Goal: Task Accomplishment & Management: Complete application form

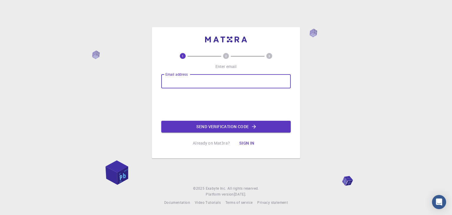
click at [178, 84] on input "Email address" at bounding box center [225, 81] width 129 height 14
type input "[EMAIL_ADDRESS][DOMAIN_NAME]"
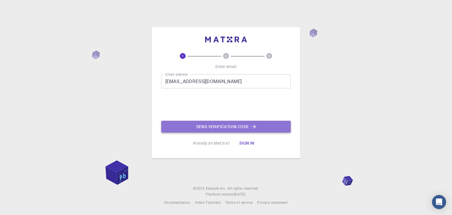
click at [191, 125] on button "Send verification code" at bounding box center [225, 127] width 129 height 12
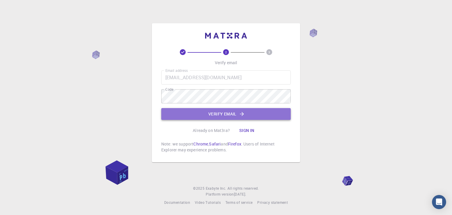
click at [193, 114] on button "Verify email" at bounding box center [225, 114] width 129 height 12
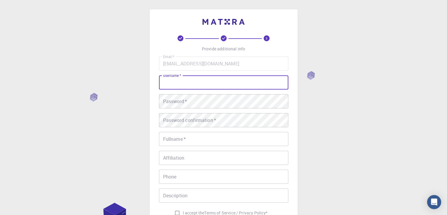
click at [203, 85] on input "username   *" at bounding box center [223, 82] width 129 height 14
type input "A"
type input "P"
type input "paulari"
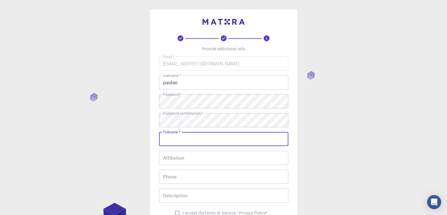
click at [191, 136] on input "Fullname   *" at bounding box center [223, 139] width 129 height 14
type input "[PERSON_NAME]"
type input "08638275590"
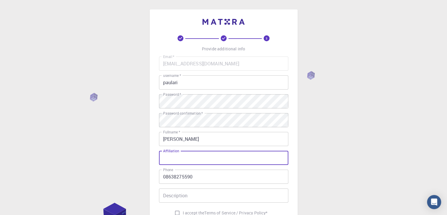
click at [204, 160] on input "Affiliation" at bounding box center [223, 158] width 129 height 14
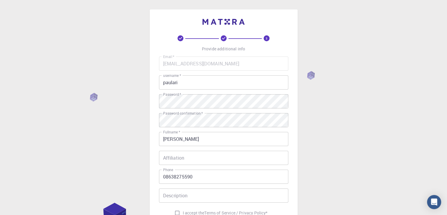
click at [345, 130] on div "3 Provide additional info Email   * [EMAIL_ADDRESS][DOMAIN_NAME] Email   * user…" at bounding box center [223, 149] width 447 height 299
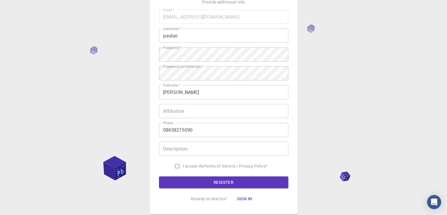
scroll to position [46, 0]
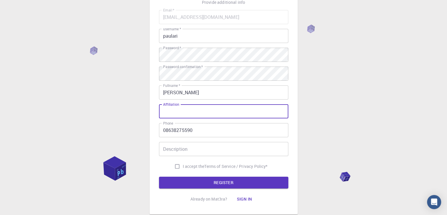
click at [200, 113] on input "Affiliation" at bounding box center [223, 111] width 129 height 14
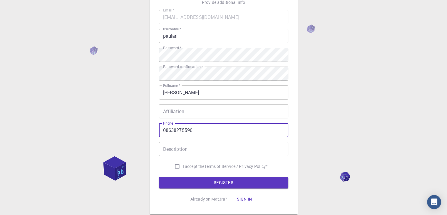
click at [200, 114] on input "Affiliation" at bounding box center [223, 111] width 129 height 14
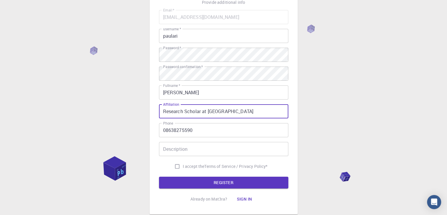
type input "Research Scholar at [GEOGRAPHIC_DATA]"
click at [174, 166] on input "I accept the Terms of Service / Privacy Policy *" at bounding box center [177, 166] width 11 height 11
checkbox input "true"
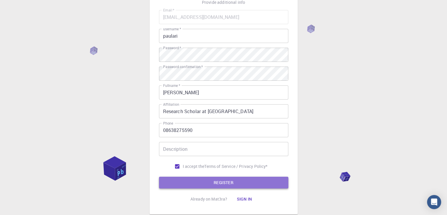
click at [194, 183] on button "REGISTER" at bounding box center [223, 182] width 129 height 12
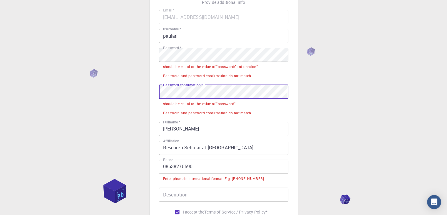
click at [133, 95] on div "3 Provide additional info Email   * [EMAIL_ADDRESS][DOMAIN_NAME] Email   * user…" at bounding box center [223, 126] width 447 height 345
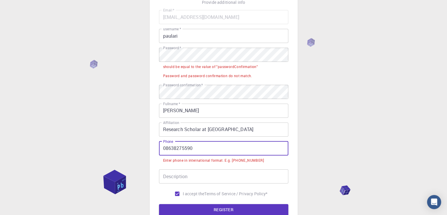
click at [194, 146] on input "08638275590" at bounding box center [223, 148] width 129 height 14
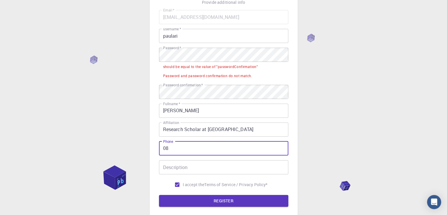
type input "0"
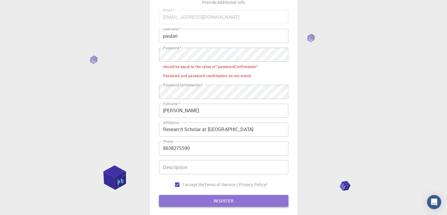
click at [204, 203] on button "REGISTER" at bounding box center [223, 201] width 129 height 12
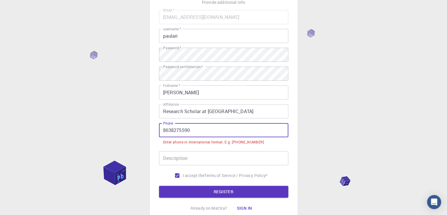
click at [163, 132] on input "8638275590" at bounding box center [223, 130] width 129 height 14
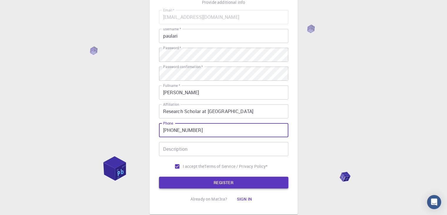
type input "[PHONE_NUMBER]"
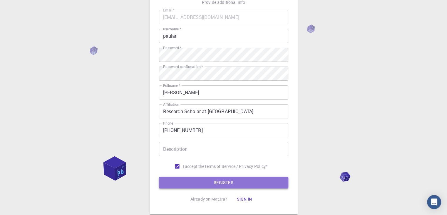
click at [198, 180] on button "REGISTER" at bounding box center [223, 182] width 129 height 12
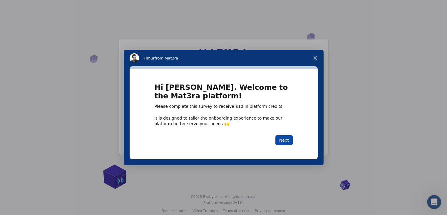
click at [286, 137] on button "Next" at bounding box center [283, 140] width 17 height 10
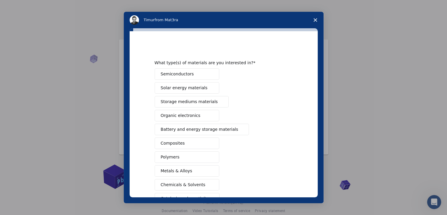
click at [204, 74] on button "Semiconductors" at bounding box center [187, 73] width 65 height 11
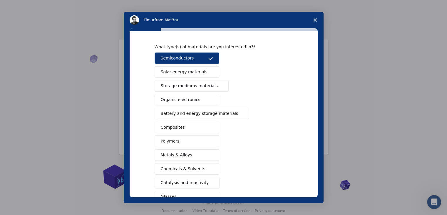
scroll to position [18, 0]
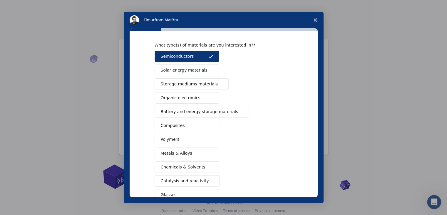
click at [196, 71] on span "Solar energy materials" at bounding box center [184, 70] width 47 height 6
drag, startPoint x: 317, startPoint y: 141, endPoint x: 316, endPoint y: 158, distance: 17.7
click at [316, 158] on div "What type(s) of materials are you interested in? Semiconductors Solar energy ma…" at bounding box center [224, 114] width 188 height 166
click at [186, 147] on button "Metals & Alloys" at bounding box center [187, 152] width 65 height 11
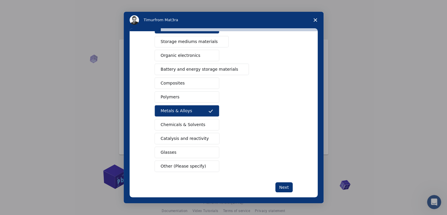
scroll to position [59, 0]
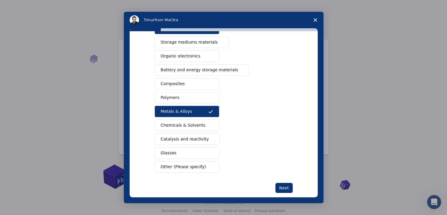
click at [170, 169] on button "Other (Please specify)" at bounding box center [187, 166] width 65 height 11
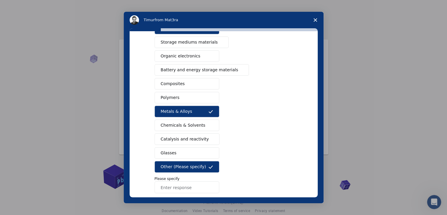
click at [164, 183] on input "Enter response" at bounding box center [187, 187] width 65 height 12
type input "quantum materials"
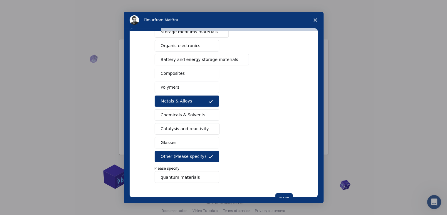
scroll to position [88, 0]
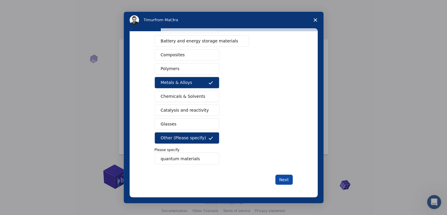
click at [278, 178] on button "Next" at bounding box center [283, 179] width 17 height 10
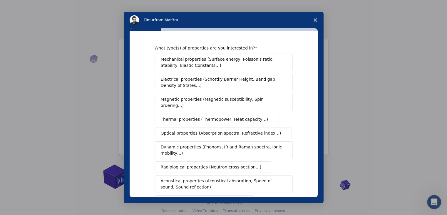
drag, startPoint x: 317, startPoint y: 96, endPoint x: 316, endPoint y: 103, distance: 7.4
click at [316, 103] on div "What type(s) of properties are you interested in? Mechanical properties (Surfac…" at bounding box center [224, 114] width 188 height 166
click at [259, 103] on button "Magnetic properties (Magnetic susceptibility, Spin ordering…)" at bounding box center [224, 102] width 138 height 18
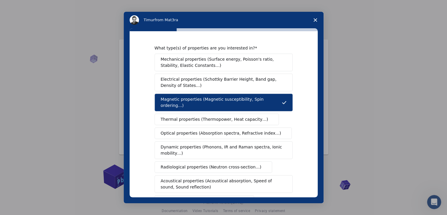
click at [249, 116] on span "Thermal properties (Thermopower, Heat capacity…)" at bounding box center [215, 119] width 108 height 6
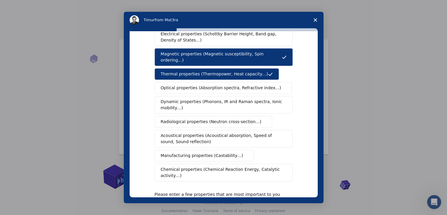
scroll to position [47, 0]
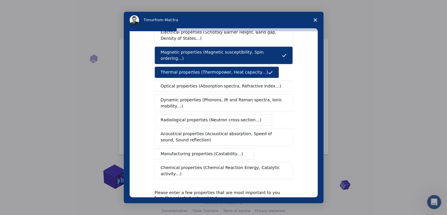
click at [247, 117] on span "Radiological properties (Neutron cross-section…)" at bounding box center [211, 120] width 101 height 6
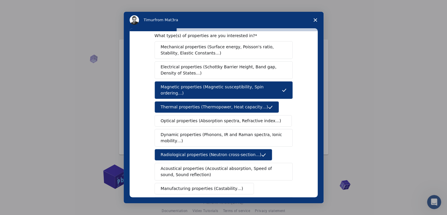
scroll to position [13, 0]
click at [266, 69] on span "Electrical properties (Schottky Barrier Height, Band gap, Density of States…)" at bounding box center [222, 69] width 122 height 12
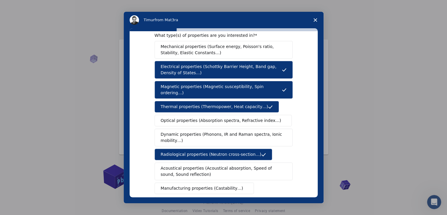
click at [260, 55] on span "Mechanical properties (Surface energy, Poisson's ratio, Stability, Elastic Cons…" at bounding box center [222, 50] width 123 height 12
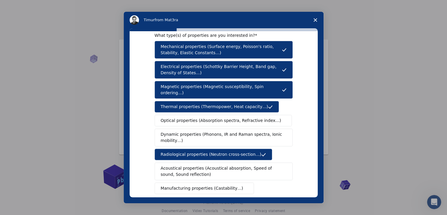
click at [246, 115] on button "Optical properties (Absorption spectra, Refractive index…)" at bounding box center [224, 120] width 138 height 11
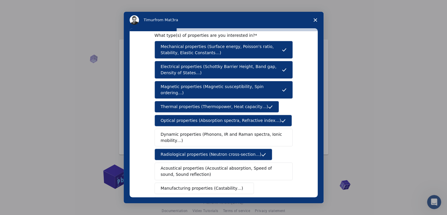
click at [229, 199] on span "Chemical properties (Chemical Reaction Energy, Catalytic activity…)" at bounding box center [222, 205] width 122 height 12
click at [230, 185] on button "Manufacturing properties (Castability…)" at bounding box center [205, 187] width 100 height 11
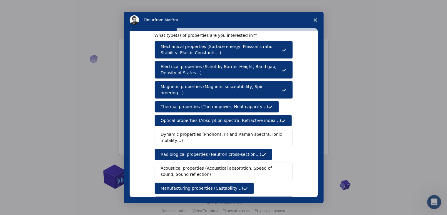
click at [232, 182] on button "Manufacturing properties (Castability…)" at bounding box center [205, 187] width 100 height 11
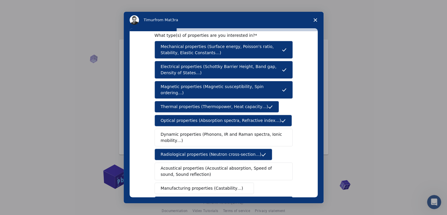
click at [232, 165] on span "Acoustical properties (Acoustical absorption, Speed of sound, Sound reflection)" at bounding box center [222, 171] width 122 height 12
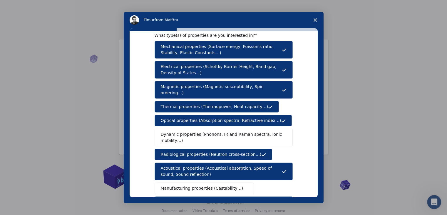
click at [225, 139] on button "Dynamic properties (Phonons, IR and Raman spectra, Ionic mobility…)" at bounding box center [224, 137] width 138 height 18
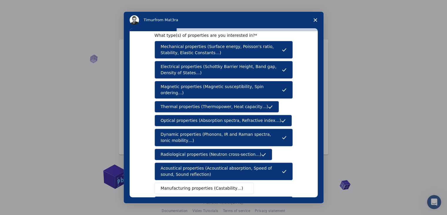
click at [216, 185] on span "Manufacturing properties (Castability…)" at bounding box center [202, 188] width 83 height 6
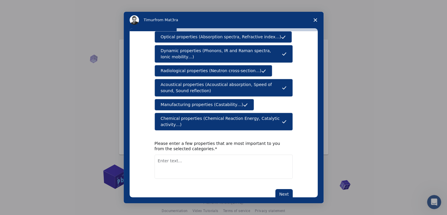
scroll to position [97, 0]
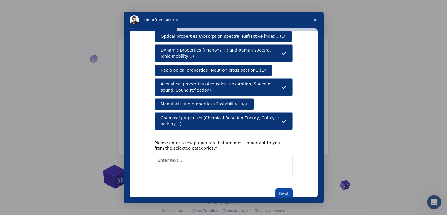
click at [282, 188] on button "Next" at bounding box center [283, 193] width 17 height 10
click at [167, 155] on textarea "Enter text..." at bounding box center [224, 166] width 138 height 24
type textarea "Density function theory and radiological properties"
click at [283, 188] on button "Next" at bounding box center [283, 193] width 17 height 10
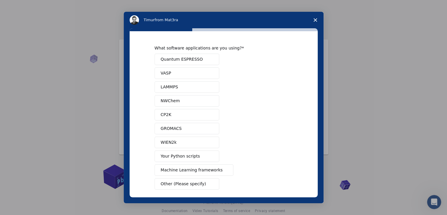
click at [217, 57] on button "Quantum ESPRESSO" at bounding box center [187, 59] width 65 height 11
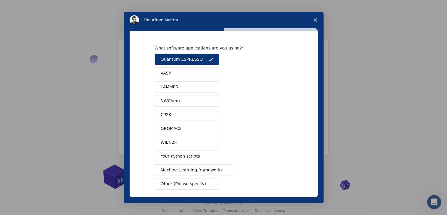
click at [198, 70] on button "VASP" at bounding box center [187, 72] width 65 height 11
click at [197, 80] on div "Quantum ESPRESSO VASP LAMMPS NWChem CP2K GROMACS WIEN2k Your Python scripts Mac…" at bounding box center [224, 122] width 138 height 136
click at [191, 86] on button "LAMMPS" at bounding box center [187, 86] width 65 height 11
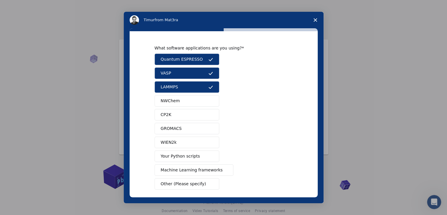
click at [194, 157] on button "Your Python scripts" at bounding box center [187, 155] width 65 height 11
click at [195, 171] on span "Machine Learning frameworks" at bounding box center [192, 170] width 62 height 6
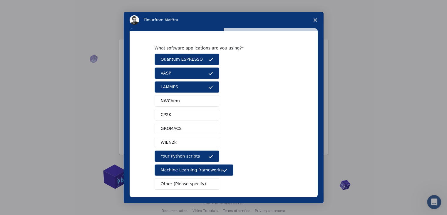
scroll to position [26, 0]
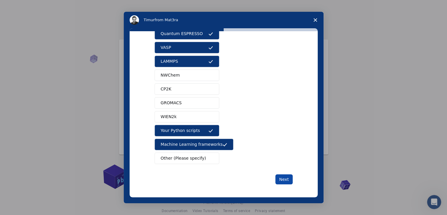
click at [279, 176] on button "Next" at bounding box center [283, 179] width 17 height 10
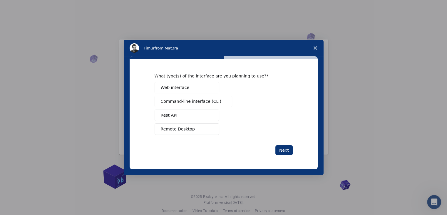
scroll to position [0, 0]
click at [200, 86] on button "Web interface" at bounding box center [187, 87] width 65 height 11
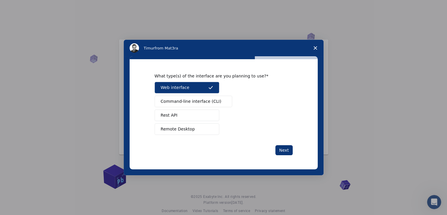
click at [204, 109] on button "Rest API" at bounding box center [187, 114] width 65 height 11
click at [205, 102] on span "Command-line interface (CLI)" at bounding box center [191, 101] width 61 height 6
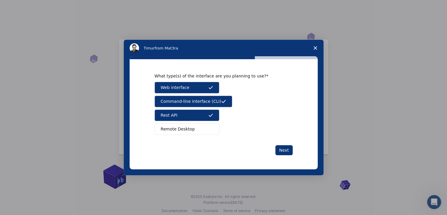
click at [206, 114] on button "Rest API" at bounding box center [187, 114] width 65 height 11
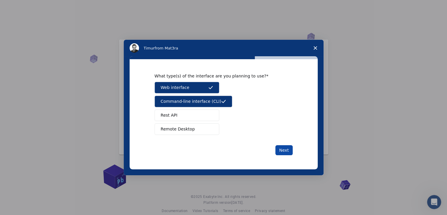
click at [284, 152] on button "Next" at bounding box center [283, 150] width 17 height 10
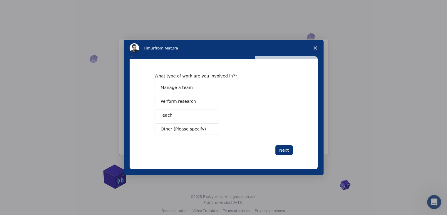
click at [210, 102] on span "Intercom messenger" at bounding box center [210, 101] width 5 height 5
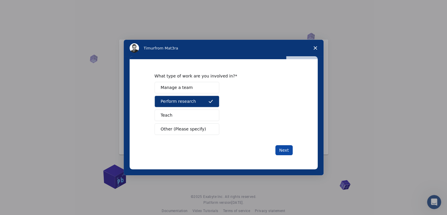
click at [282, 153] on button "Next" at bounding box center [283, 150] width 17 height 10
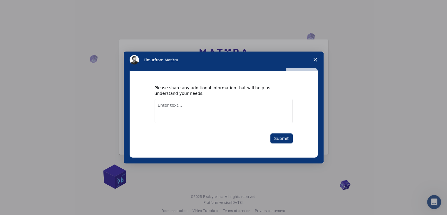
click at [193, 104] on textarea "Enter text..." at bounding box center [224, 111] width 138 height 24
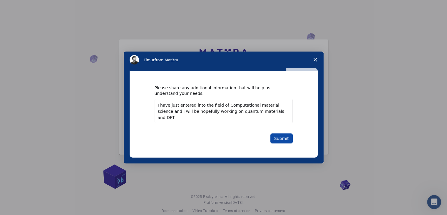
type textarea "I have just entered into the field of Computational material science and i will…"
click at [281, 142] on button "Submit" at bounding box center [281, 138] width 22 height 10
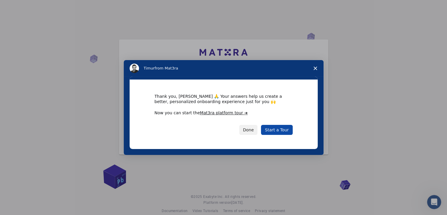
click at [283, 129] on link "Start a Tour" at bounding box center [276, 130] width 31 height 10
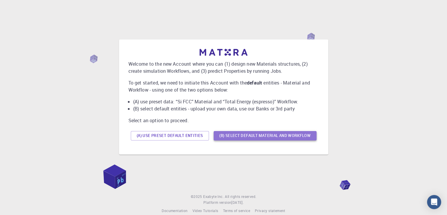
click at [233, 137] on button "(B) Select default material and workflow" at bounding box center [265, 135] width 103 height 9
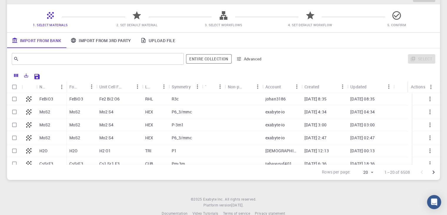
scroll to position [41, 0]
drag, startPoint x: 435, startPoint y: 104, endPoint x: 436, endPoint y: 107, distance: 3.6
click at [436, 107] on div "FeBiO3 MoS2 MoS2 MoS2 H2O CsSrF3 MoS2 SrTaNO2 CsSrF3 FeBiO3 Fe2 Bi2 O6 RHL R3c …" at bounding box center [223, 129] width 433 height 72
click at [272, 97] on p "johan3186" at bounding box center [275, 99] width 20 height 6
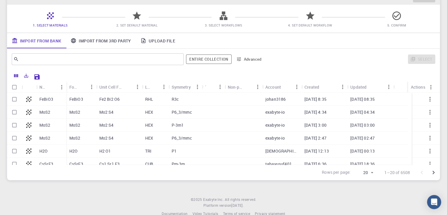
checkbox input "true"
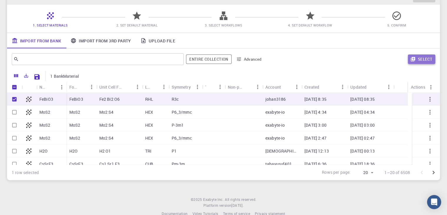
click at [423, 57] on button "Select" at bounding box center [421, 58] width 27 height 9
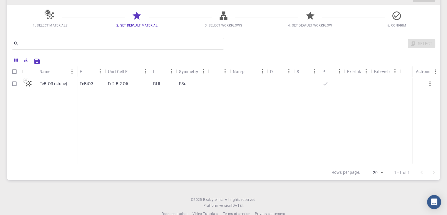
click at [283, 82] on div at bounding box center [280, 83] width 26 height 13
checkbox input "true"
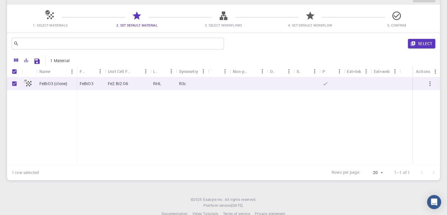
click at [283, 82] on div at bounding box center [280, 83] width 26 height 13
checkbox input "false"
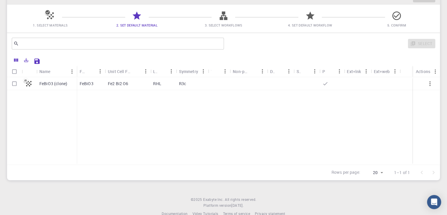
click at [283, 82] on div at bounding box center [280, 83] width 26 height 13
checkbox input "true"
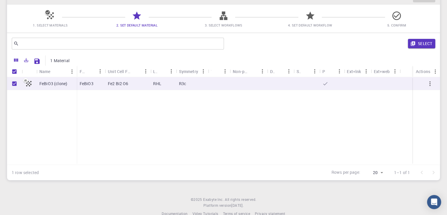
click at [283, 82] on div at bounding box center [280, 83] width 26 height 13
checkbox input "false"
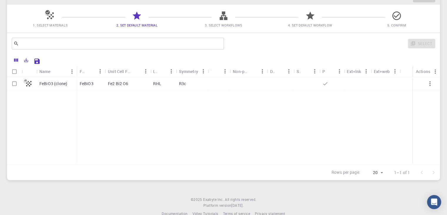
click at [283, 82] on div at bounding box center [280, 83] width 26 height 13
checkbox input "true"
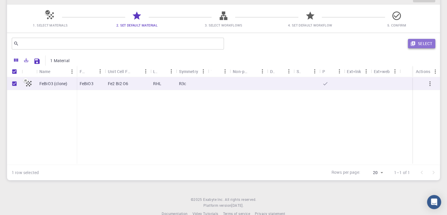
click at [412, 44] on icon "button" at bounding box center [413, 43] width 4 height 4
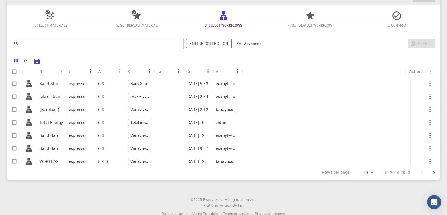
scroll to position [0, 1]
click at [145, 81] on span "Band Structure" at bounding box center [138, 83] width 23 height 5
checkbox input "true"
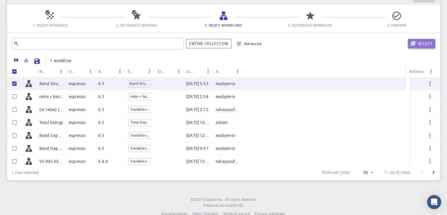
click at [414, 45] on icon "button" at bounding box center [412, 43] width 5 height 5
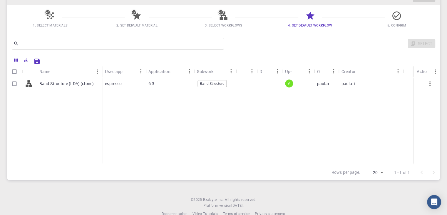
click at [193, 84] on div "6.3" at bounding box center [170, 83] width 49 height 13
checkbox input "true"
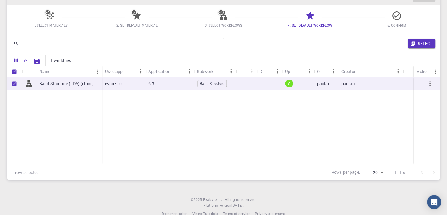
click at [193, 84] on div "6.3" at bounding box center [170, 83] width 49 height 13
checkbox input "false"
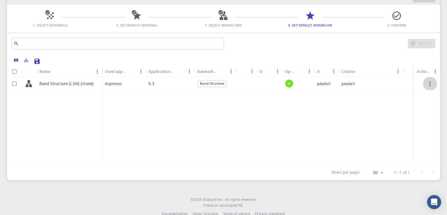
click at [430, 83] on icon "button" at bounding box center [430, 83] width 7 height 7
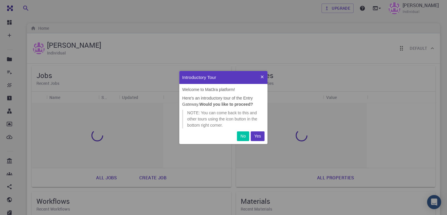
scroll to position [68, 83]
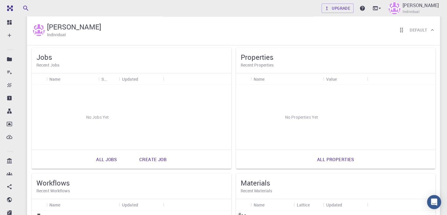
scroll to position [26, 0]
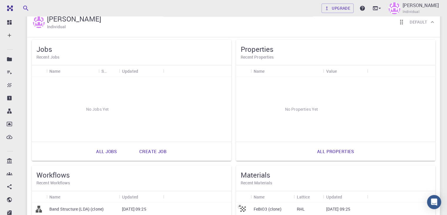
click at [146, 206] on p "[DATE] 09:25" at bounding box center [134, 209] width 24 height 6
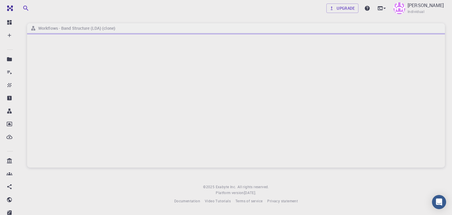
click at [317, 3] on body "Free Dashboard Create New Job New Material Create Material Upload File Import f…" at bounding box center [226, 107] width 452 height 215
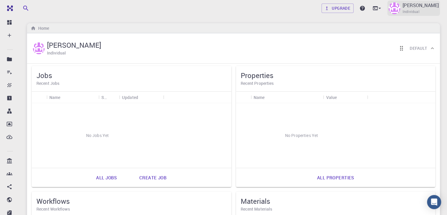
click at [418, 10] on span "Individual" at bounding box center [411, 12] width 17 height 6
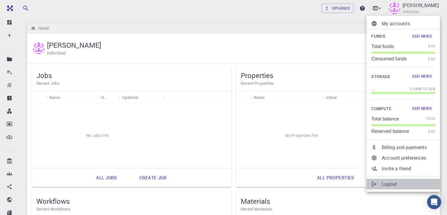
click at [390, 182] on p "Logout" at bounding box center [409, 183] width 54 height 7
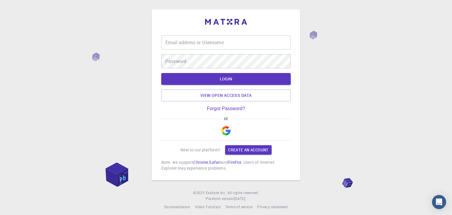
type input "arijeetpaul2000@gmail.com"
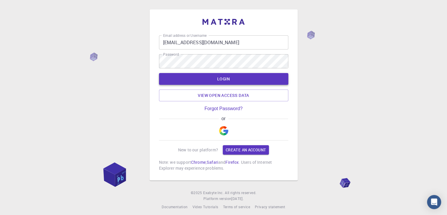
click at [213, 79] on button "LOGIN" at bounding box center [223, 79] width 129 height 12
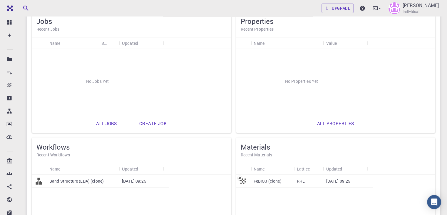
scroll to position [51, 0]
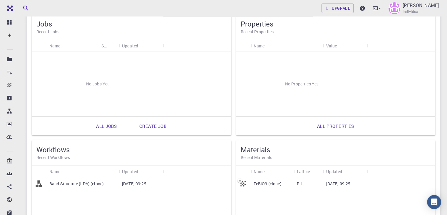
click at [104, 180] on p "Band Structure (LDA) (clone)" at bounding box center [76, 183] width 54 height 6
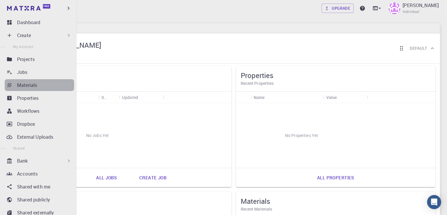
click at [44, 82] on div "Materials" at bounding box center [45, 84] width 57 height 7
click at [13, 9] on img at bounding box center [11, 8] width 8 height 6
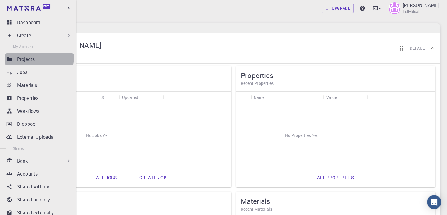
click at [39, 57] on div "Projects" at bounding box center [45, 59] width 57 height 7
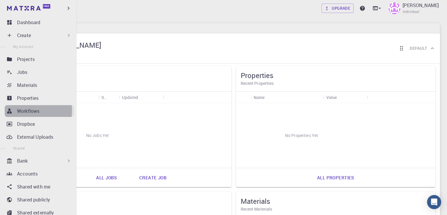
click at [26, 110] on p "Workflows" at bounding box center [28, 110] width 22 height 7
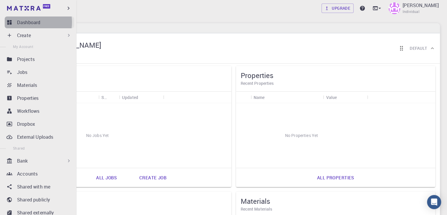
click at [29, 22] on p "Dashboard" at bounding box center [28, 22] width 23 height 7
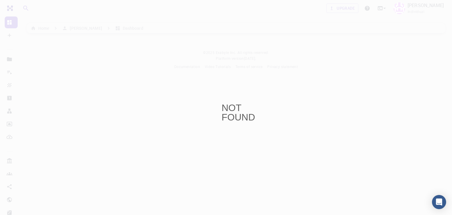
click at [349, 77] on div "NOT FOUND" at bounding box center [226, 107] width 452 height 215
